Goal: Find specific page/section: Find specific page/section

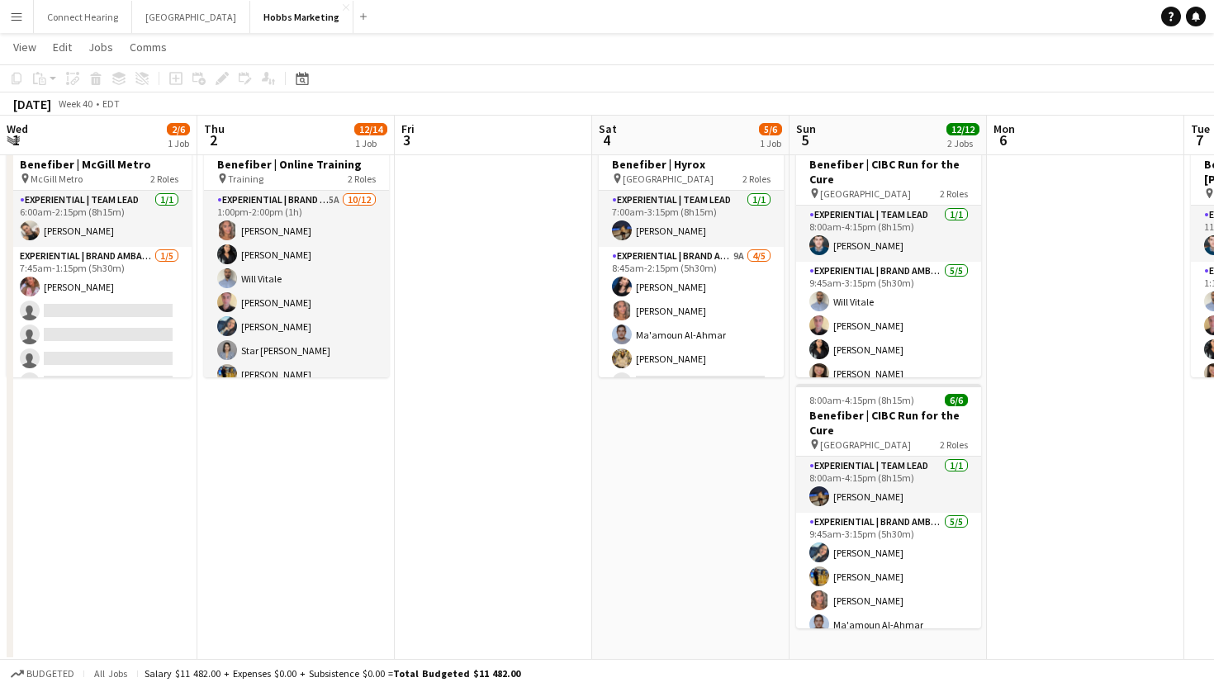
scroll to position [21, 0]
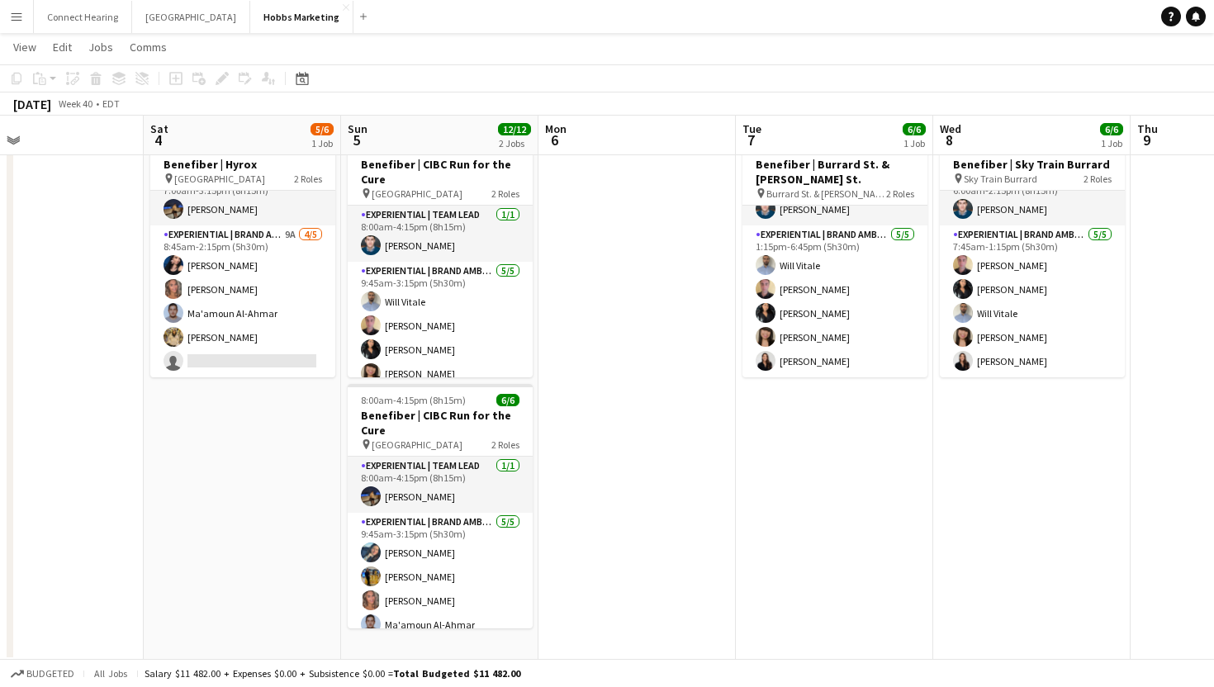
click at [21, 17] on app-icon "Menu" at bounding box center [16, 16] width 13 height 13
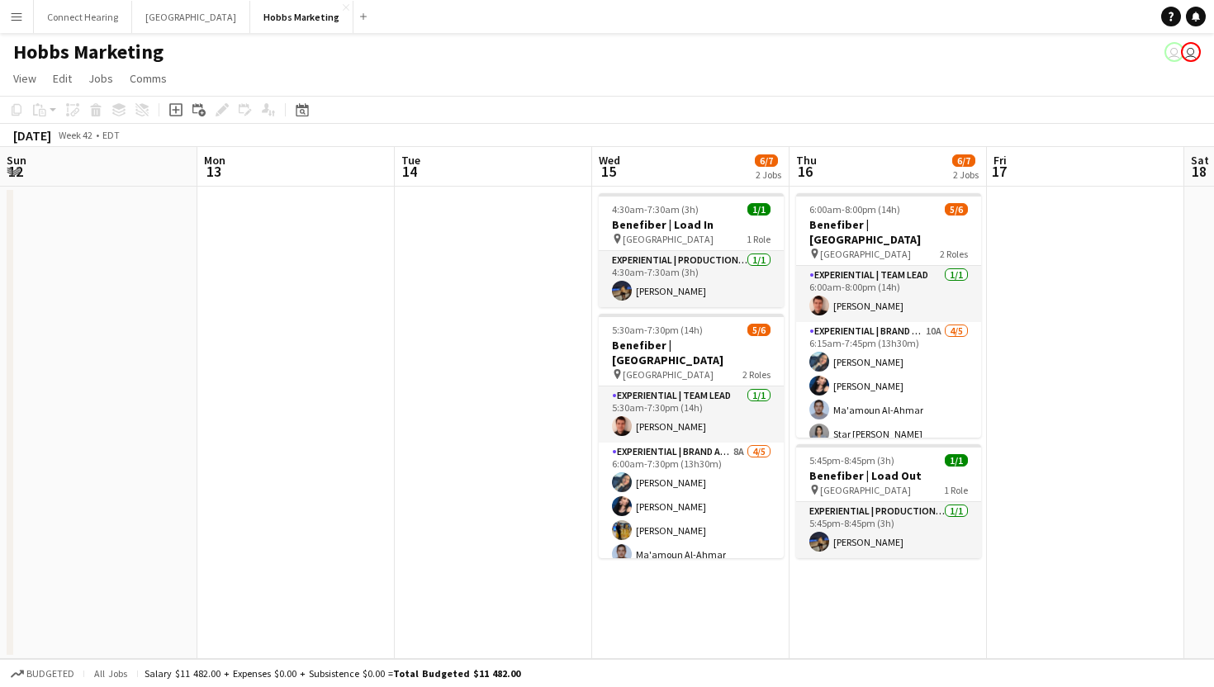
scroll to position [0, 395]
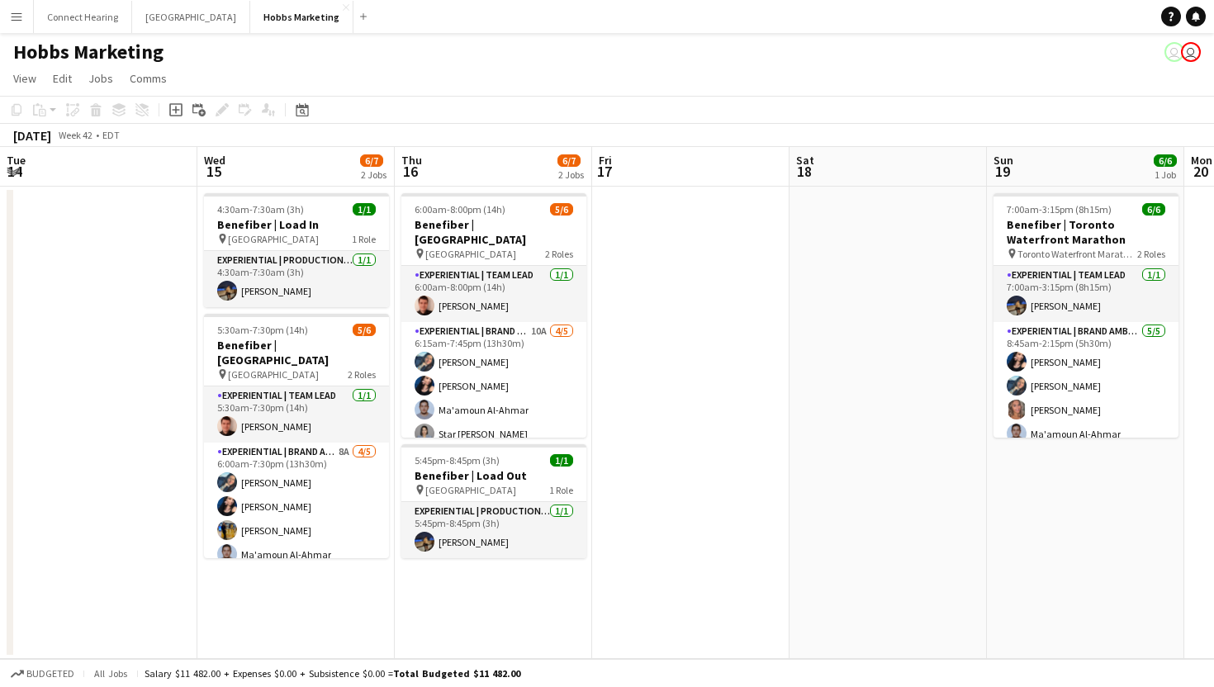
click at [20, 17] on app-icon "Menu" at bounding box center [16, 16] width 13 height 13
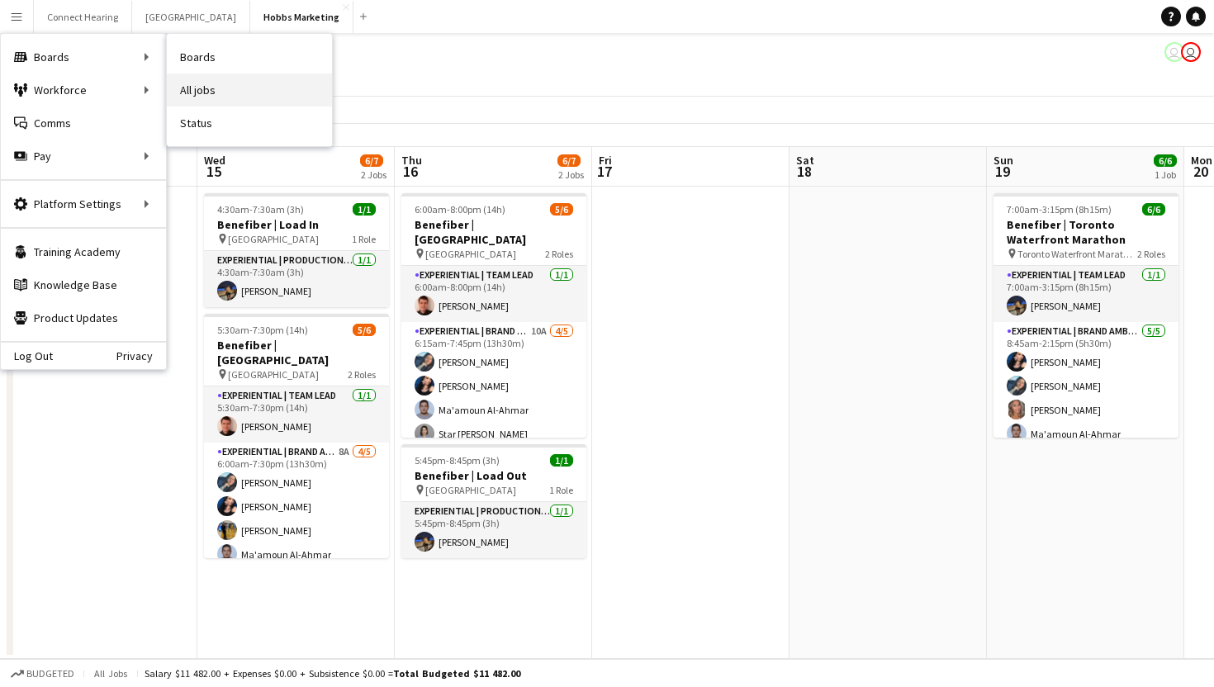
click at [220, 98] on link "All jobs" at bounding box center [249, 90] width 165 height 33
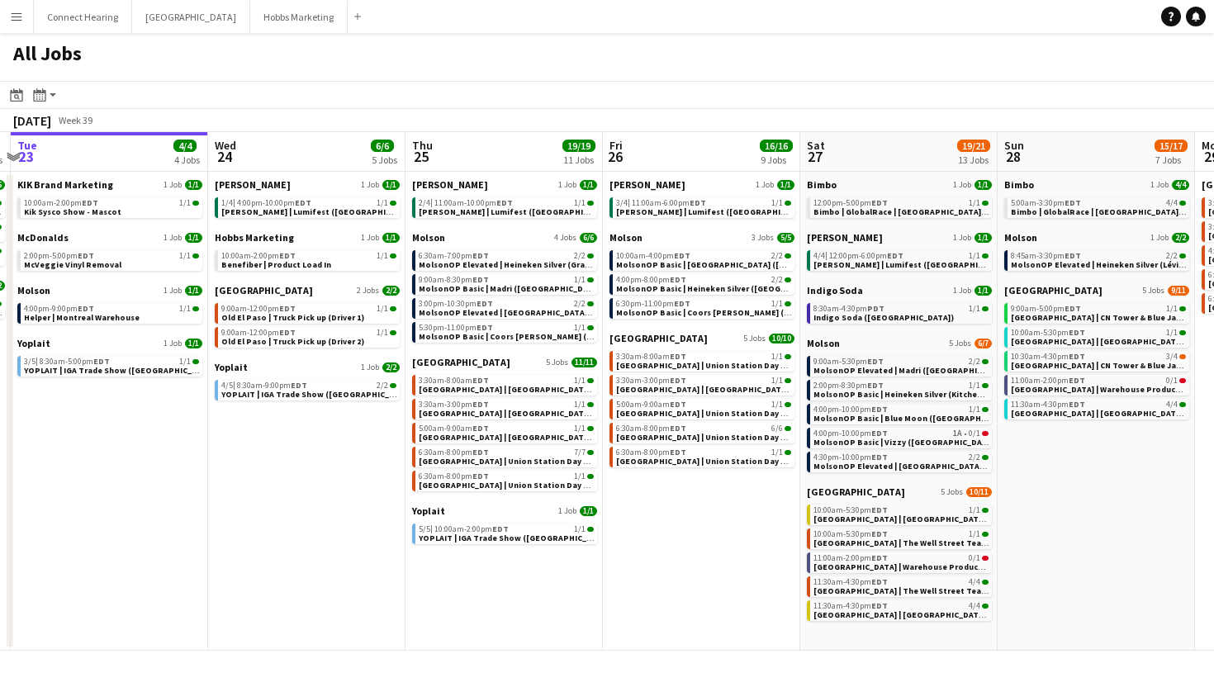
scroll to position [0, 591]
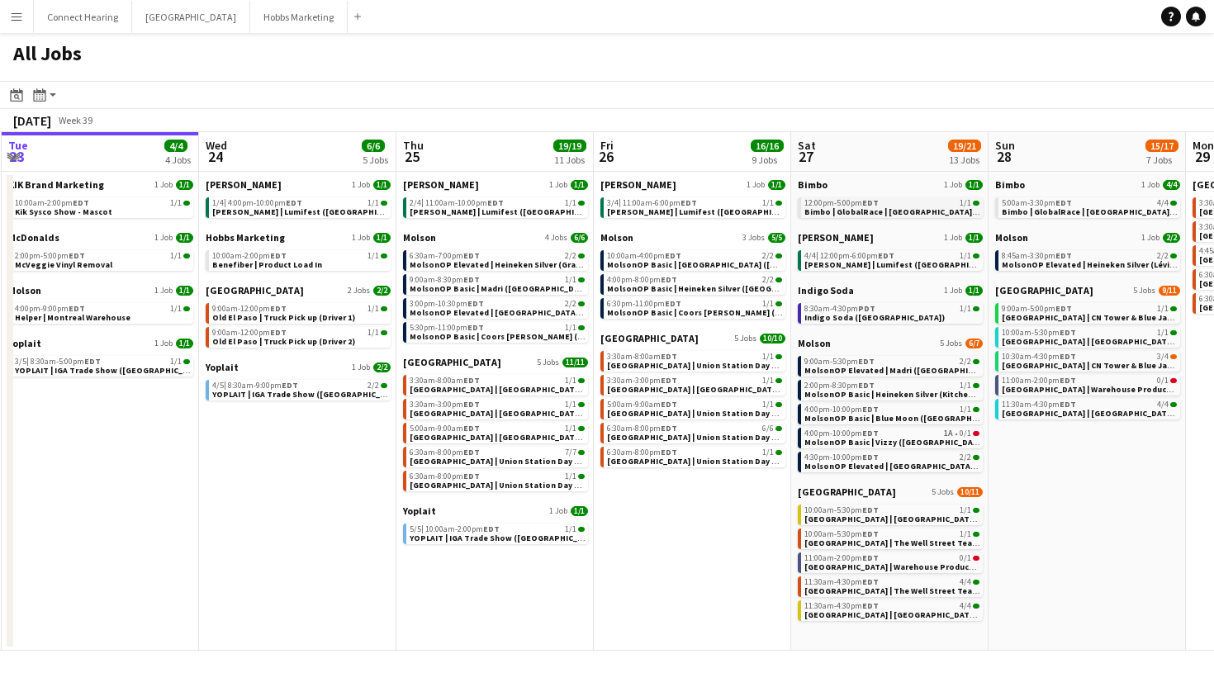
click at [885, 205] on div "12:00pm-5:00pm EDT 1/1" at bounding box center [892, 203] width 175 height 8
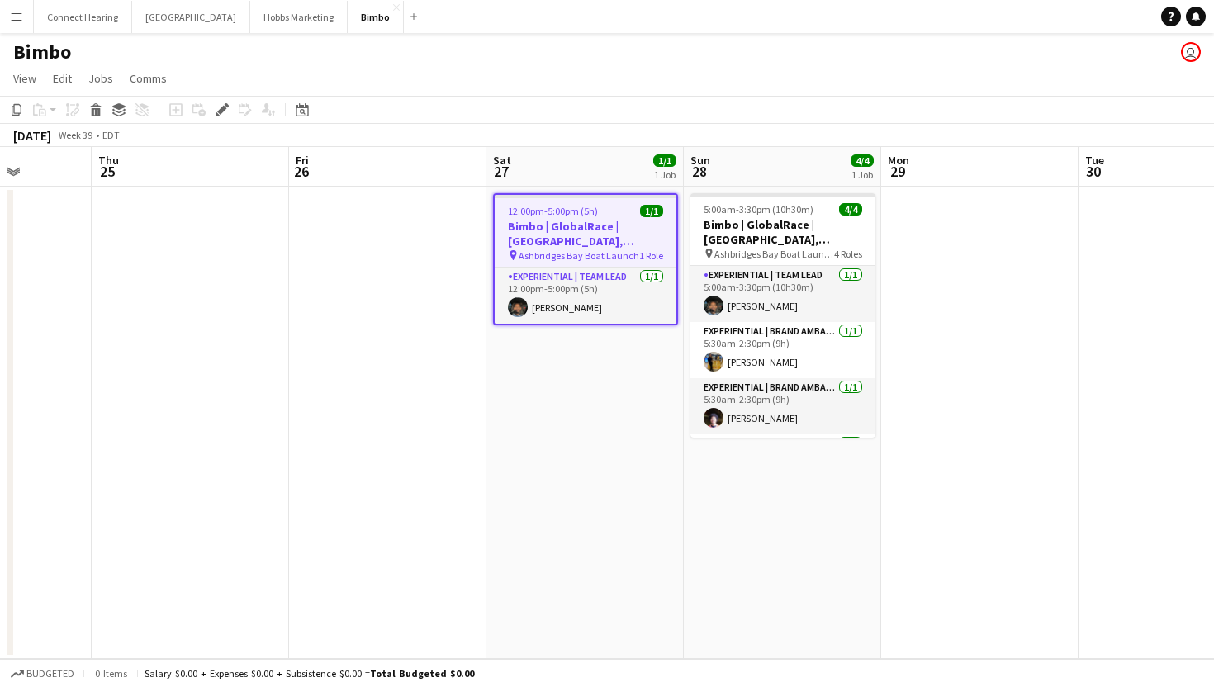
scroll to position [0, 499]
